Goal: Transaction & Acquisition: Purchase product/service

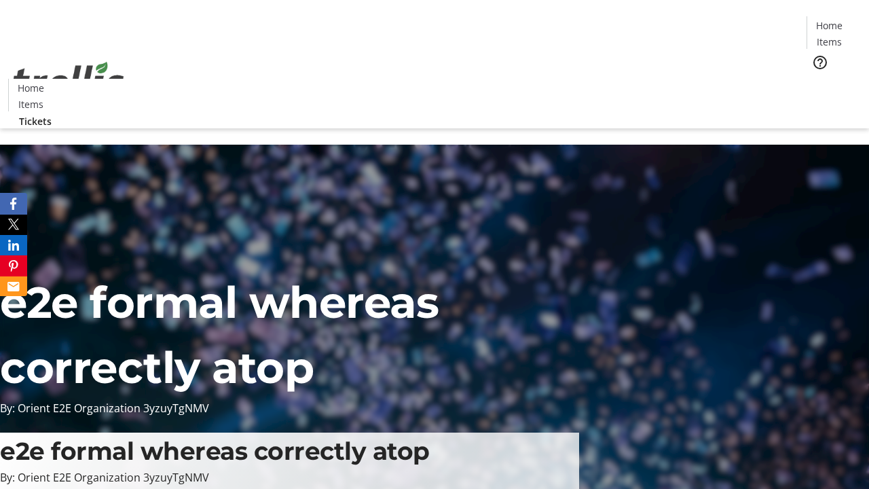
click at [817, 79] on span "Tickets" at bounding box center [833, 86] width 33 height 14
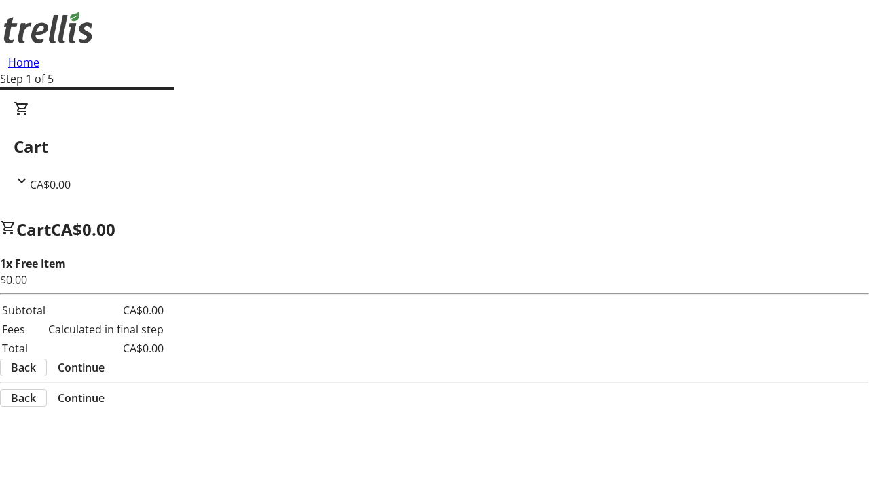
click at [105, 359] on span "Continue" at bounding box center [81, 367] width 47 height 16
